Goal: Task Accomplishment & Management: Complete application form

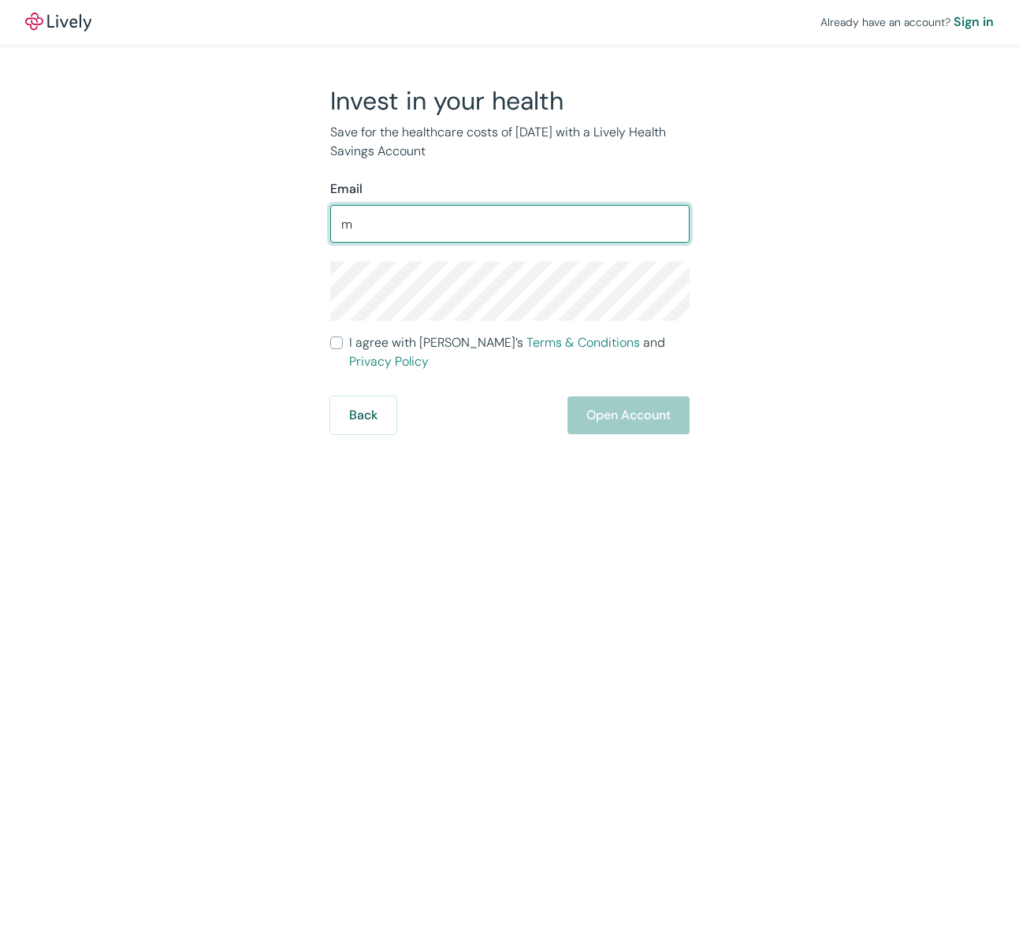
type input "[PERSON_NAME][EMAIL_ADDRESS][PERSON_NAME][DOMAIN_NAME]"
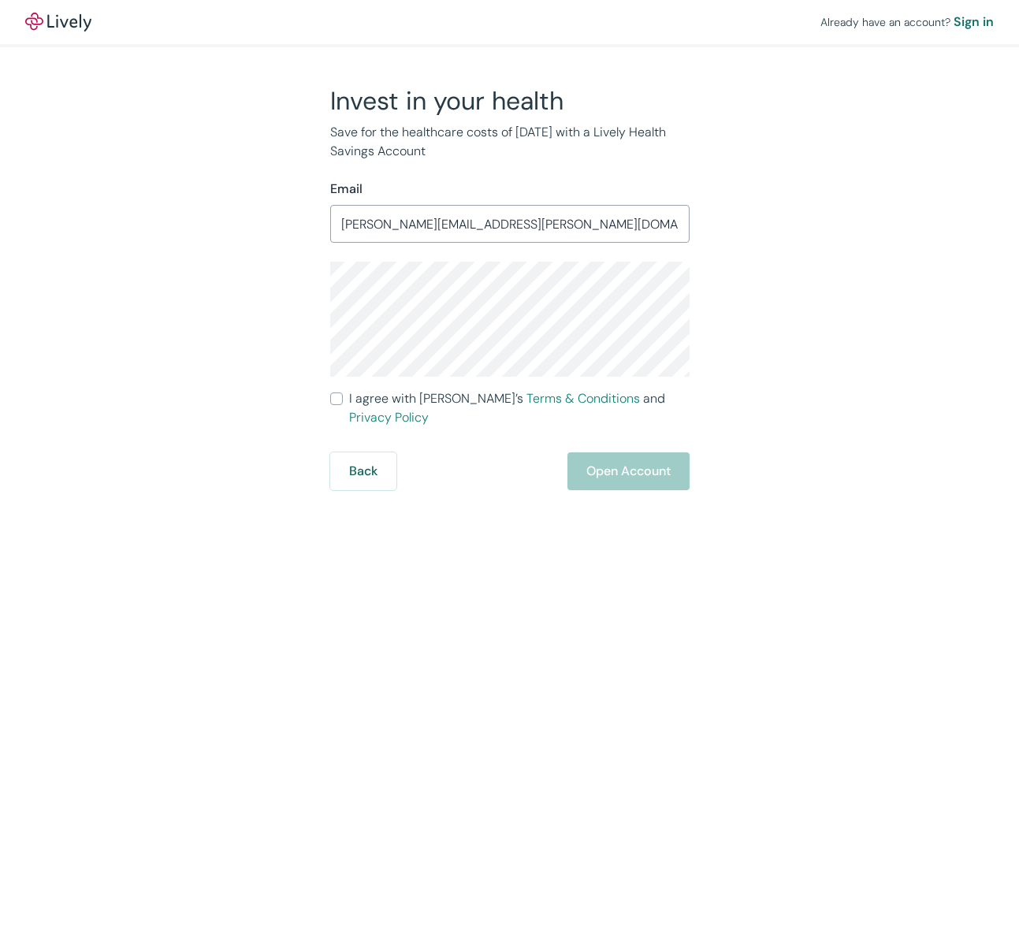
click at [337, 399] on input "I agree with Lively’s Terms & Conditions and Privacy Policy" at bounding box center [336, 398] width 13 height 13
click at [336, 398] on input "I agree with Lively’s Terms & Conditions and Privacy Policy" at bounding box center [336, 398] width 13 height 13
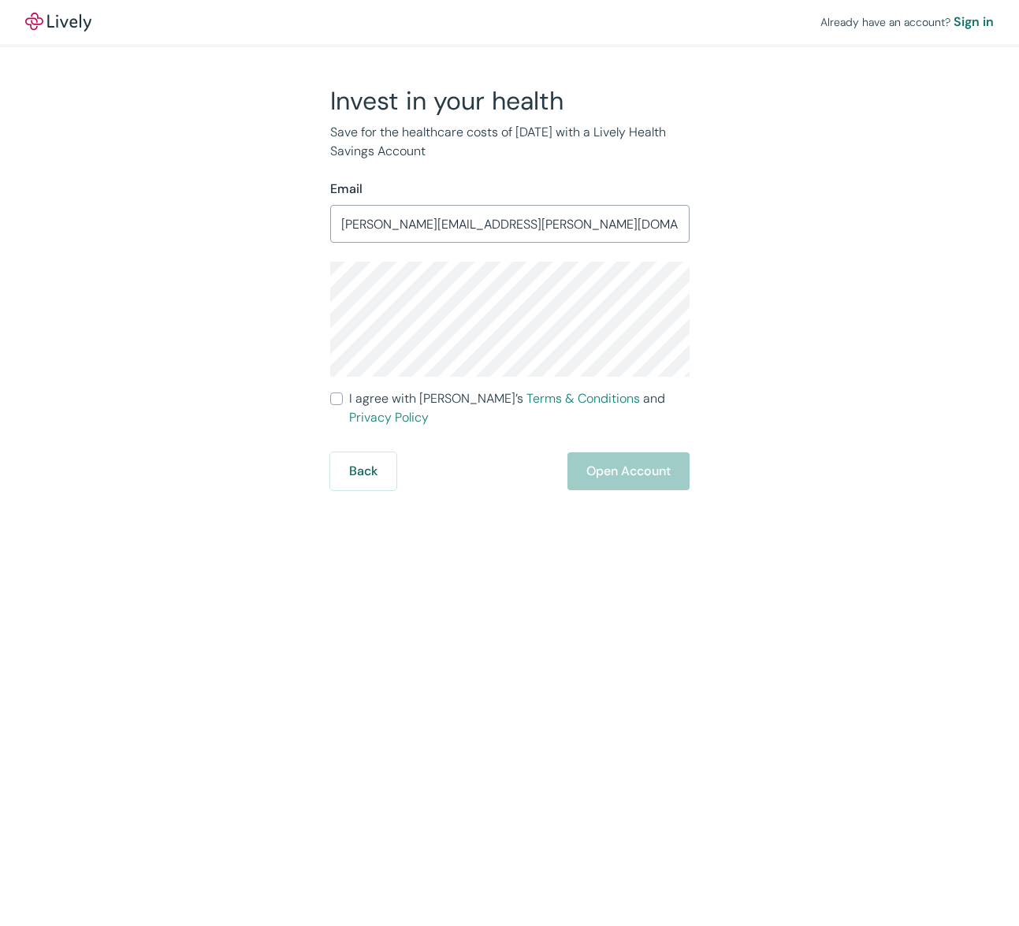
checkbox input "true"
drag, startPoint x: 336, startPoint y: 398, endPoint x: 305, endPoint y: 406, distance: 31.7
click at [305, 406] on div "Invest in your health Save for the healthcare costs of [DATE] with a Lively Hea…" at bounding box center [500, 287] width 757 height 405
click at [619, 456] on button "Open Account" at bounding box center [628, 471] width 122 height 38
click at [619, 456] on div "Back Open Account" at bounding box center [509, 471] width 359 height 38
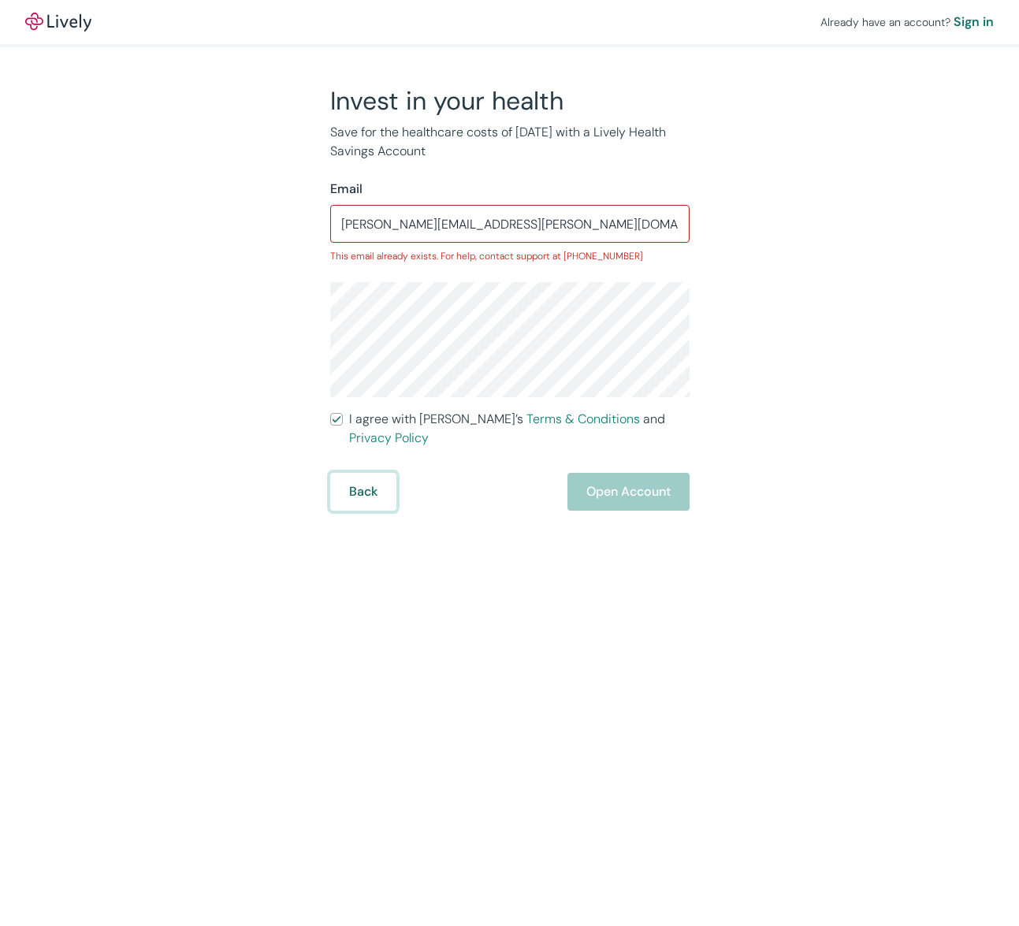
click at [356, 475] on button "Back" at bounding box center [363, 492] width 66 height 38
